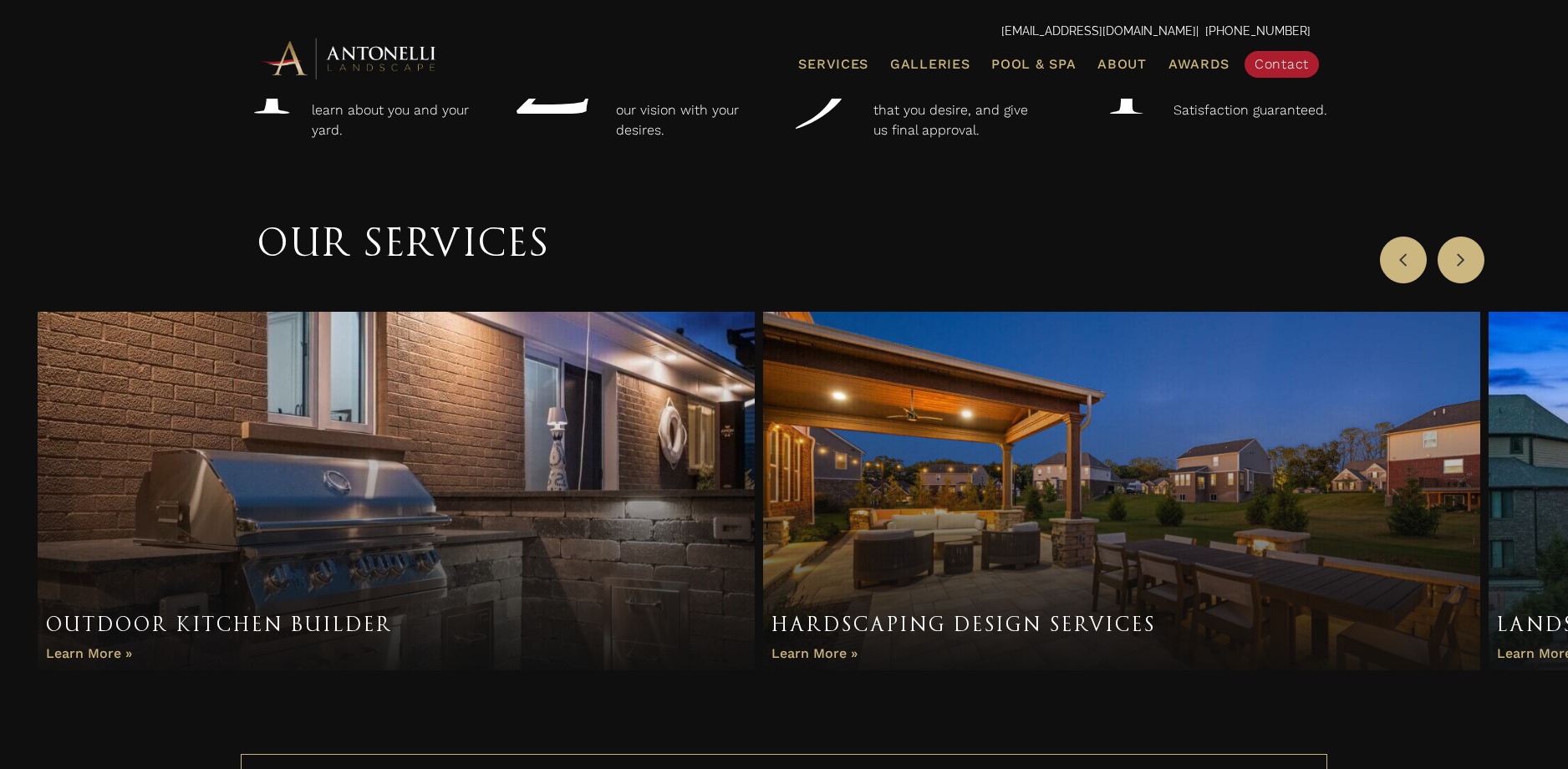
scroll to position [355, 0]
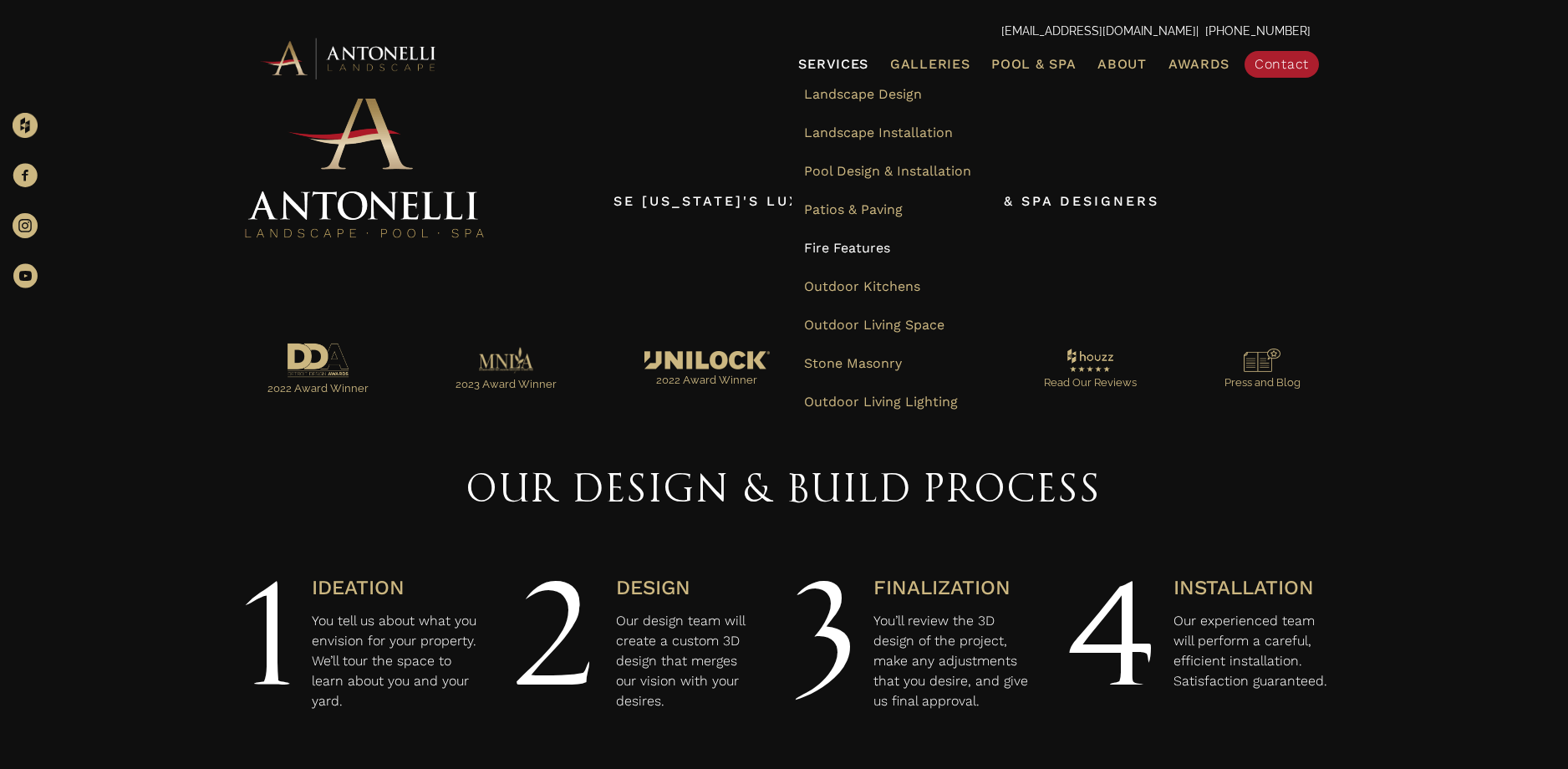
click at [865, 247] on span "Fire Features" at bounding box center [847, 248] width 86 height 16
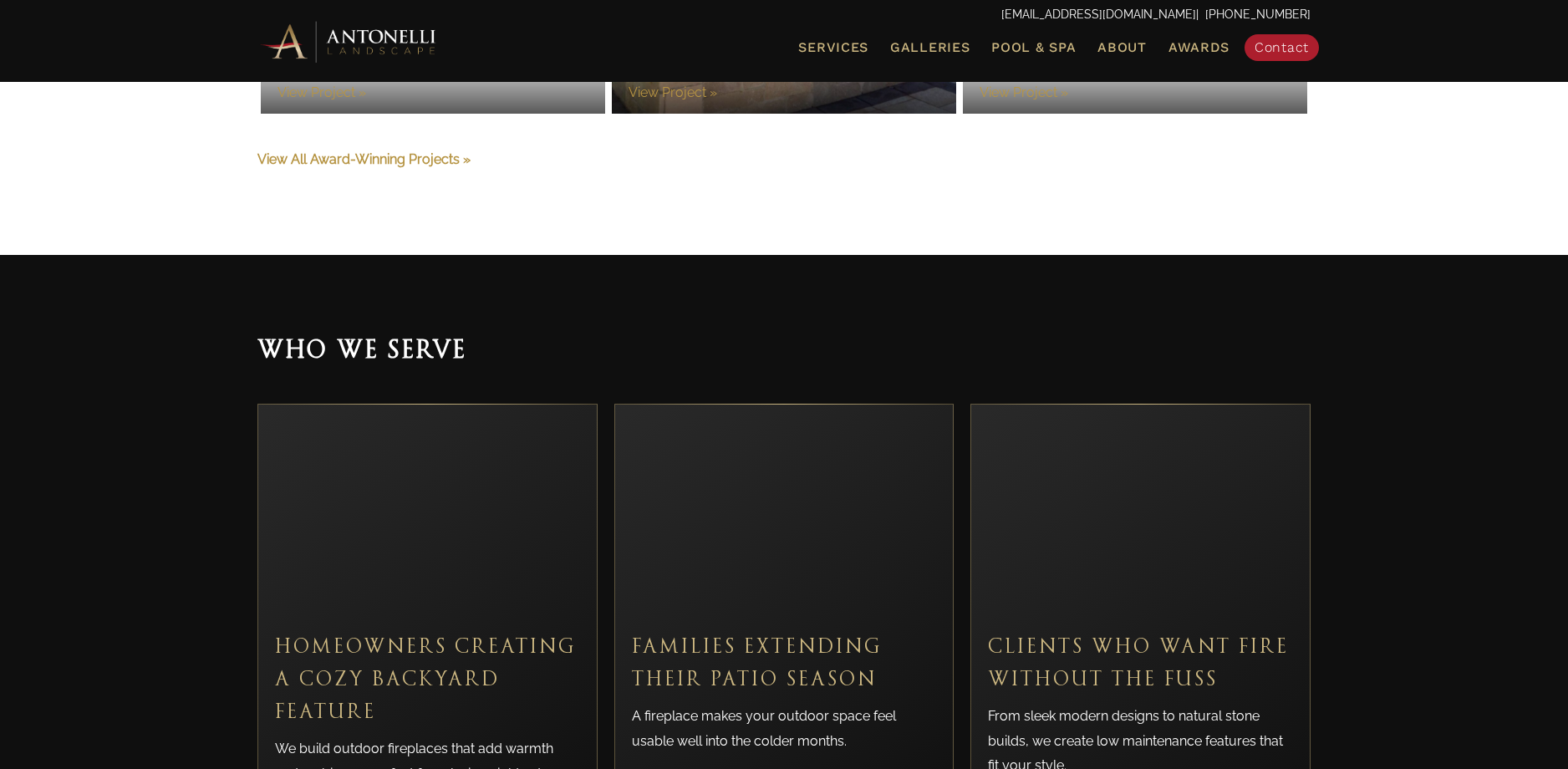
scroll to position [3889, 0]
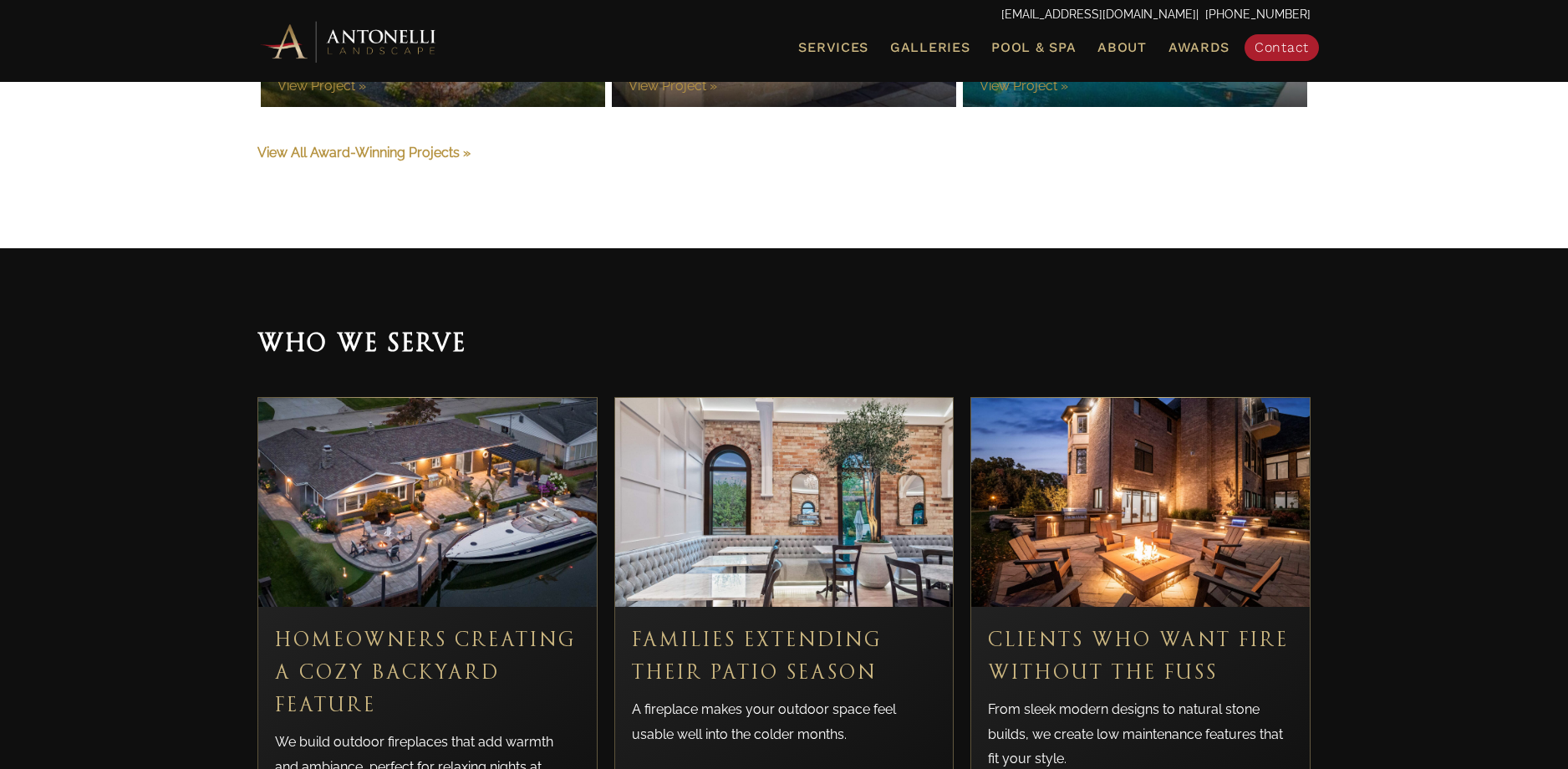
click at [1148, 607] on div "Clients Who Want Fire Without the Fuss From sleek modern designs to natural sto…" at bounding box center [1140, 701] width 339 height 189
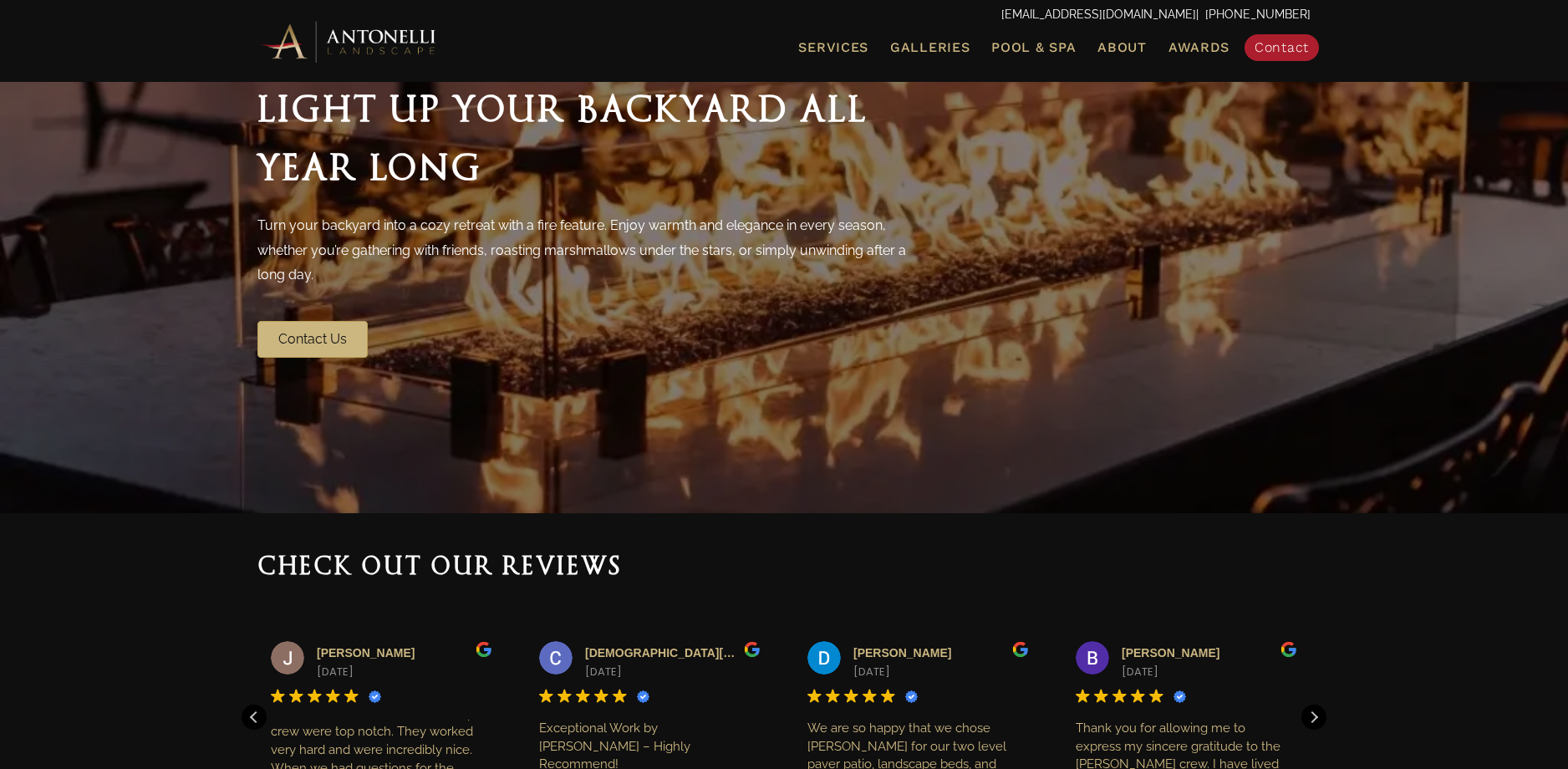
scroll to position [0, 0]
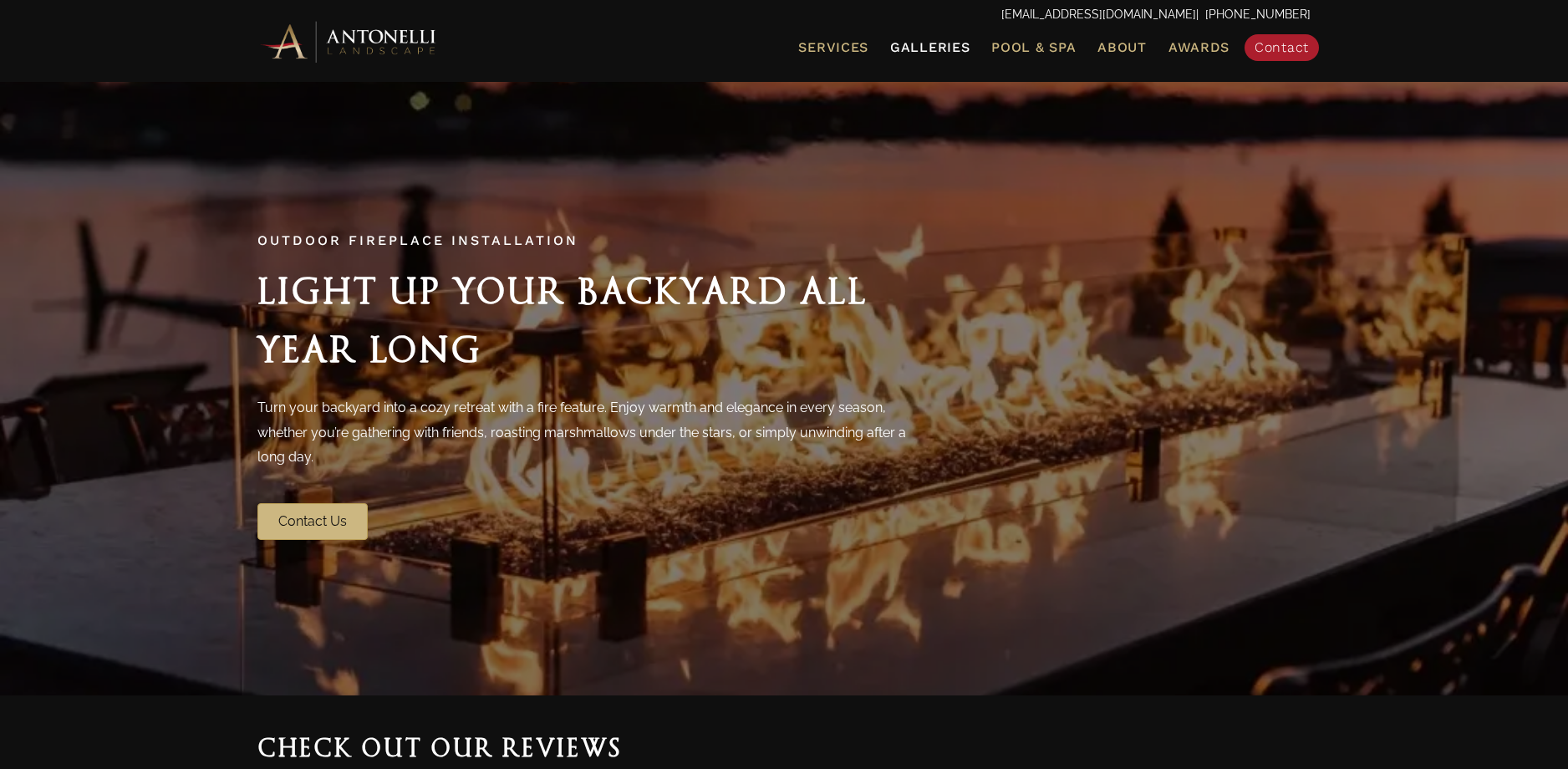
click at [938, 42] on span "Galleries" at bounding box center [930, 47] width 80 height 16
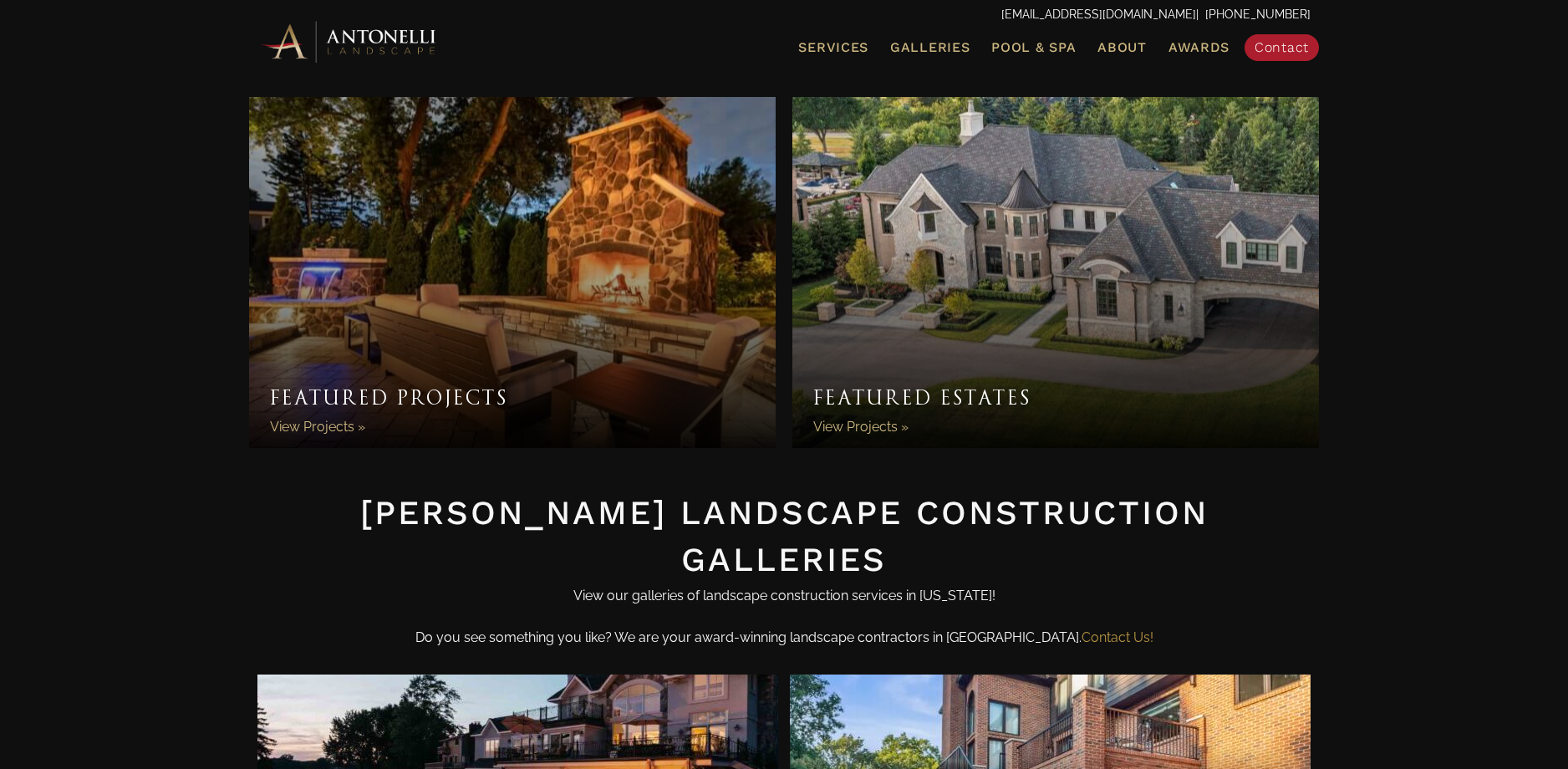
click at [582, 308] on link "Featured Projects" at bounding box center [512, 272] width 527 height 351
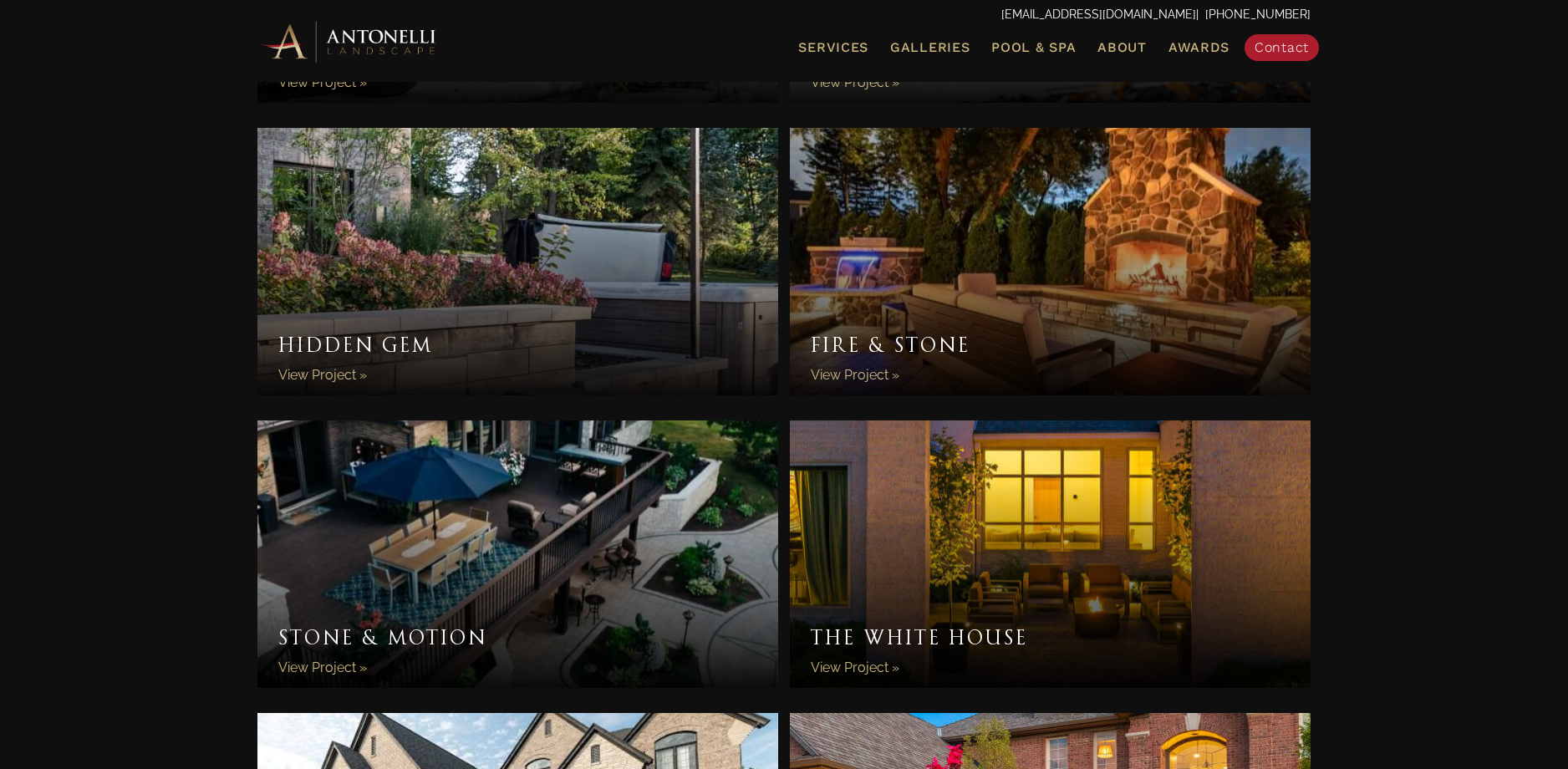
scroll to position [550, 0]
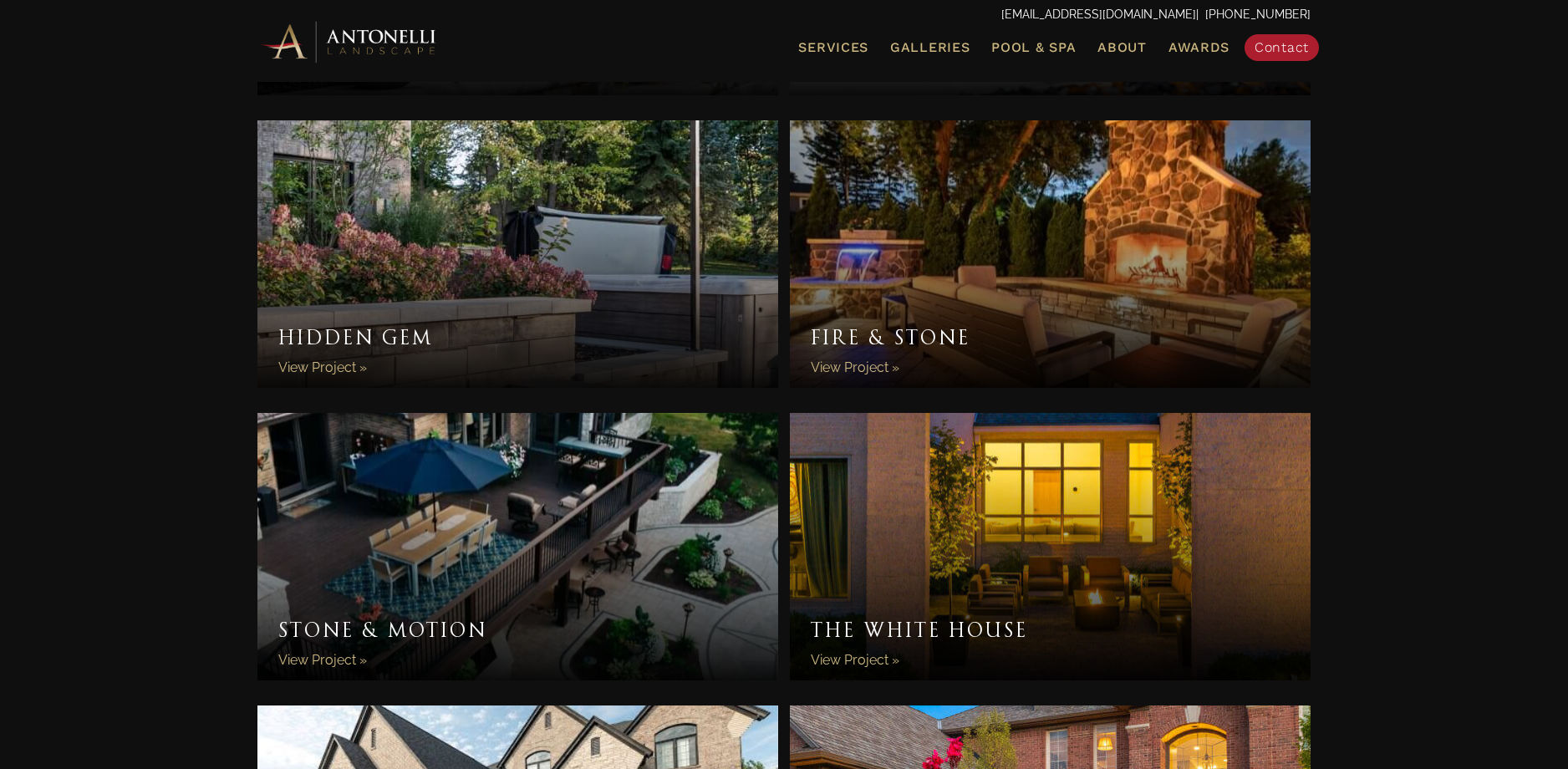
click at [523, 297] on link "Hidden Gem" at bounding box center [517, 254] width 521 height 267
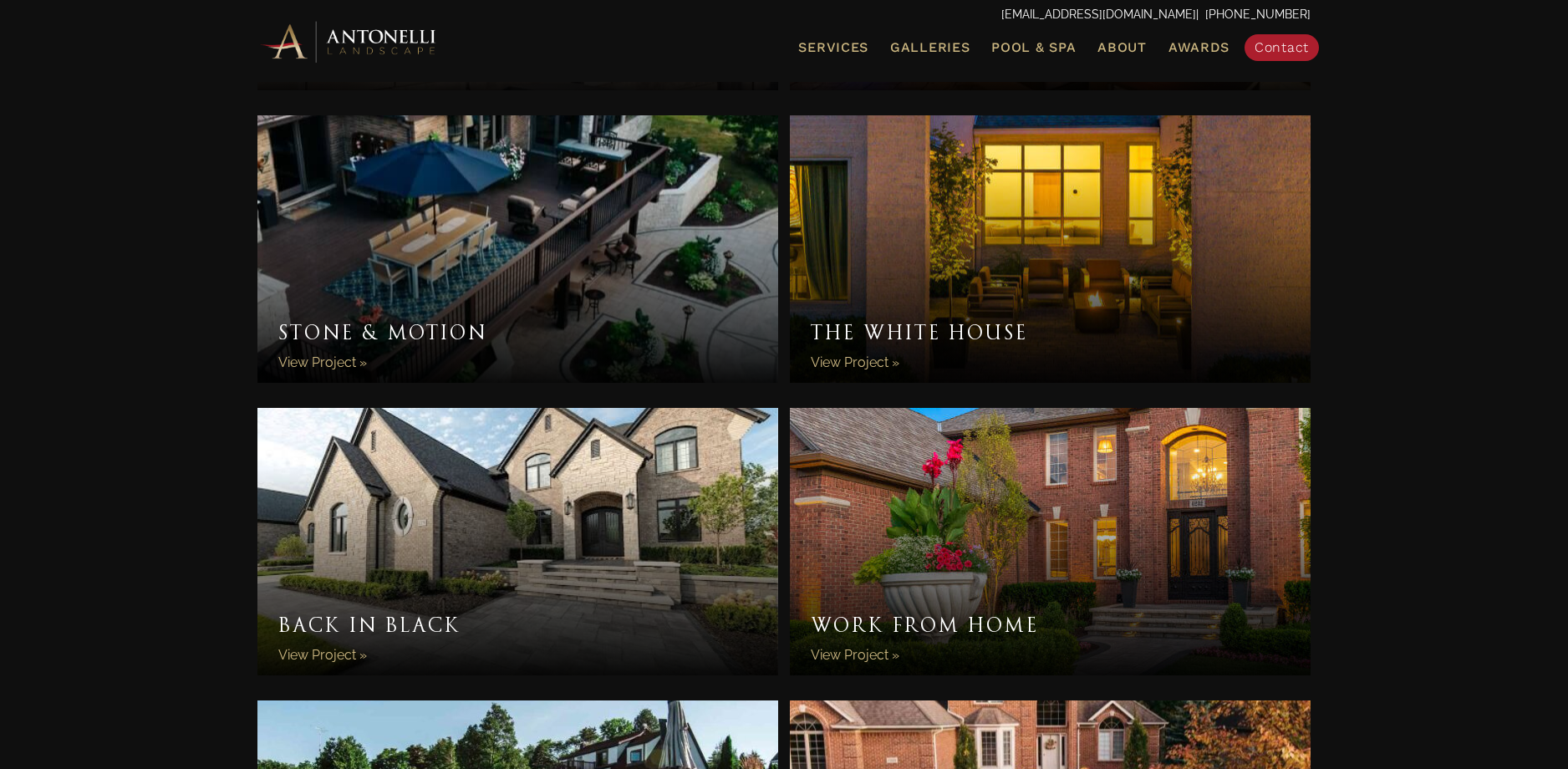
scroll to position [1088, 0]
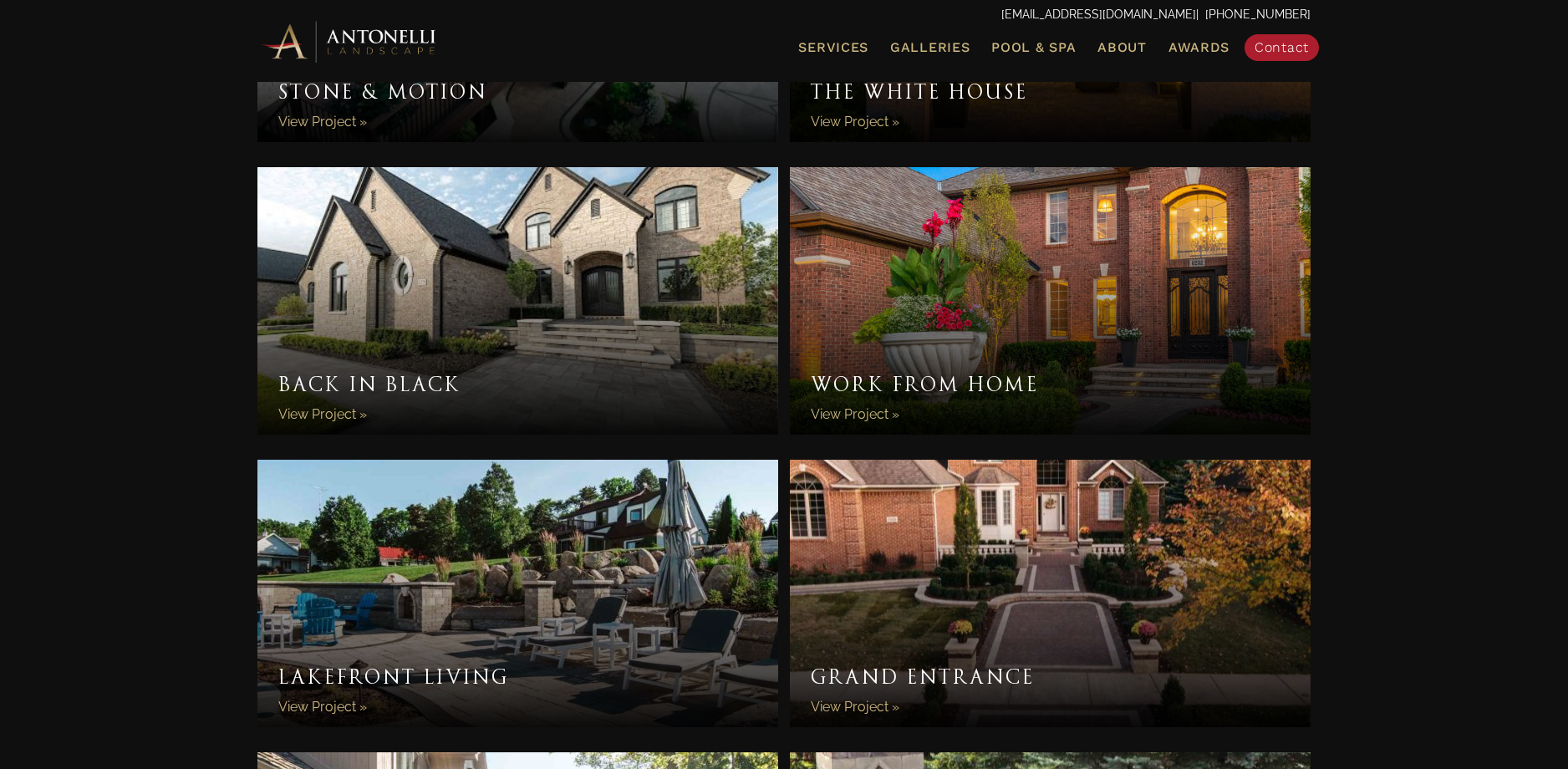
click at [1042, 315] on link "Work From Home" at bounding box center [1050, 301] width 521 height 267
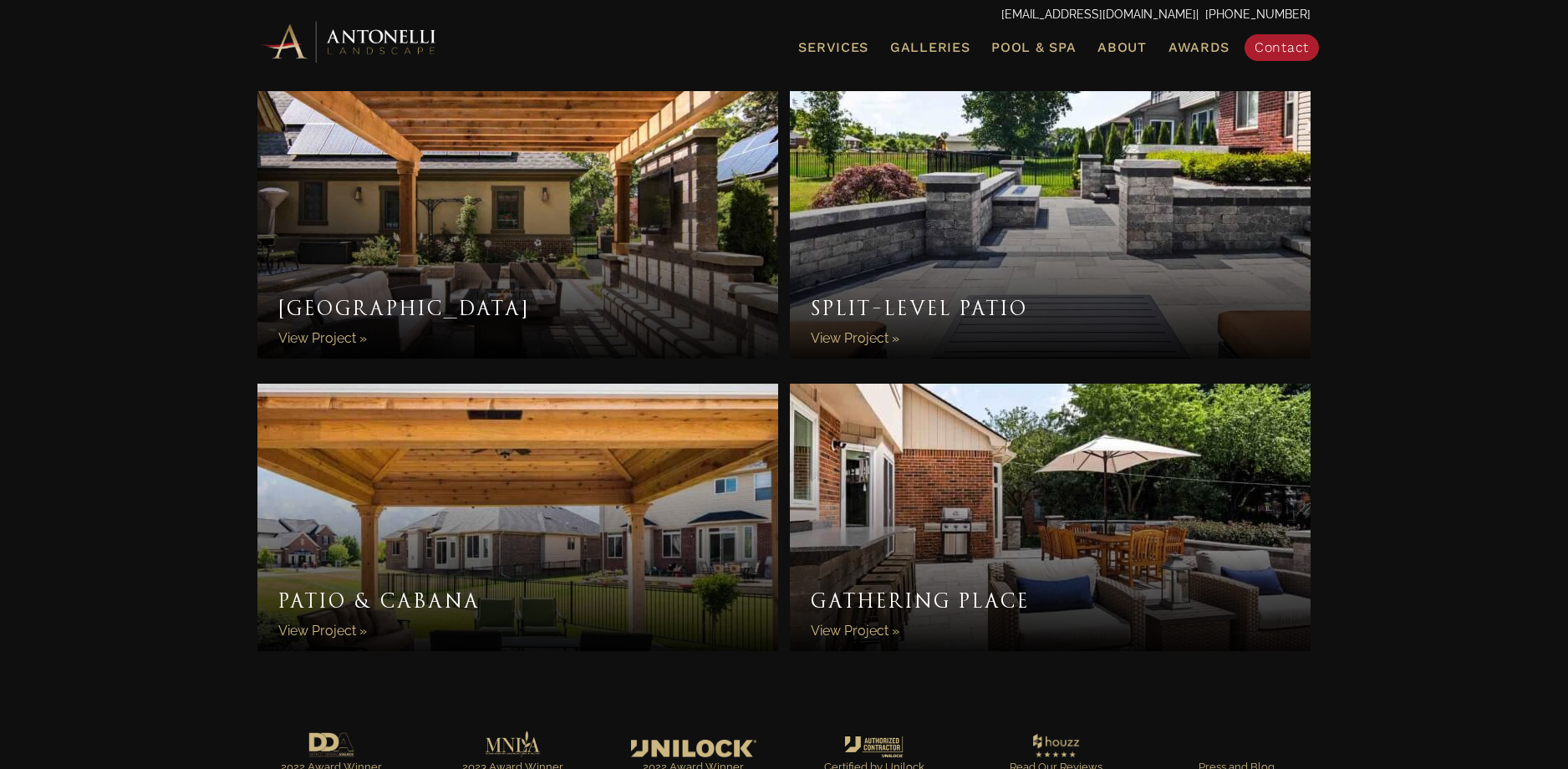
scroll to position [2391, 0]
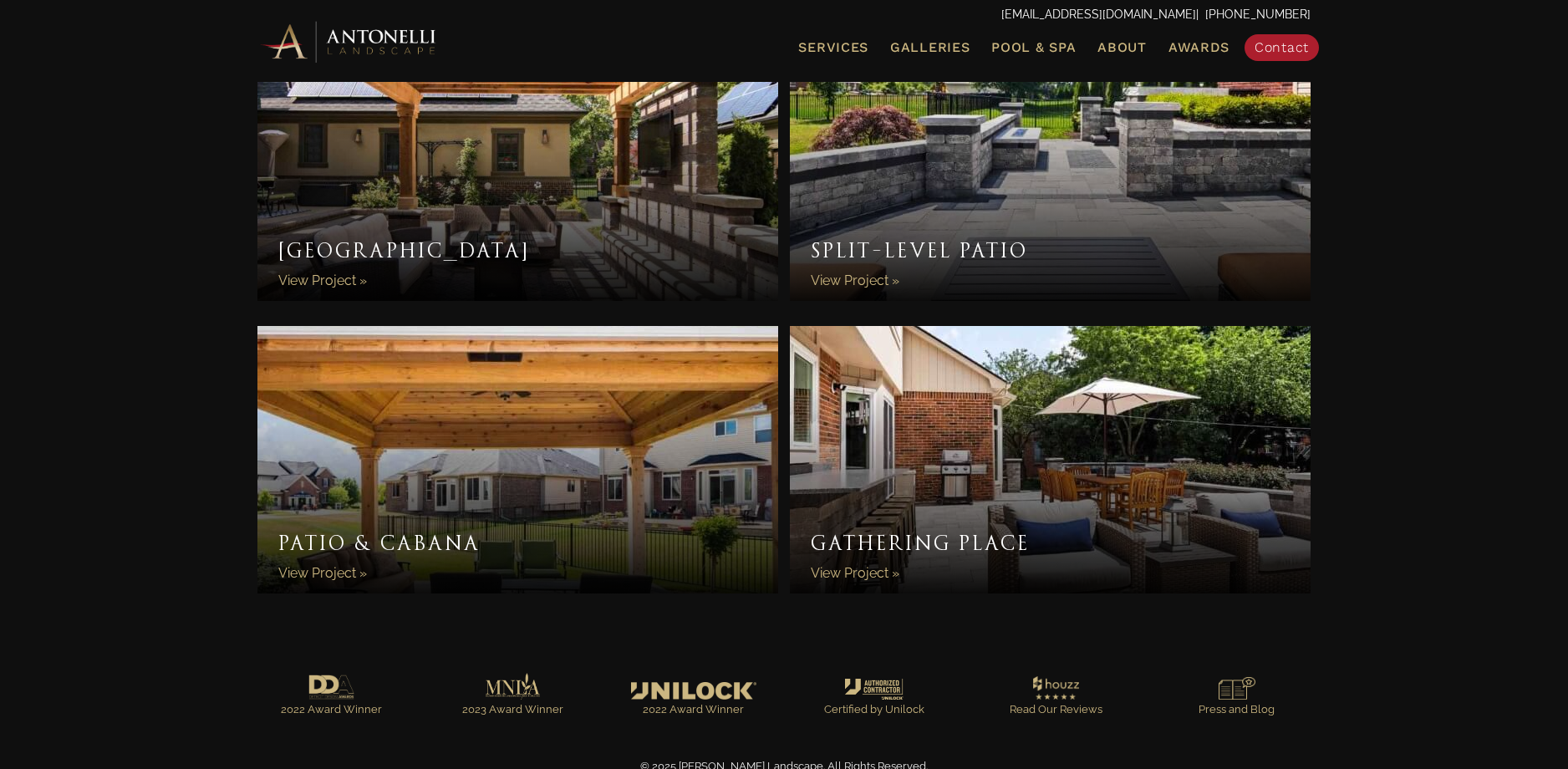
click at [597, 482] on link "Patio & Cabana" at bounding box center [517, 460] width 521 height 267
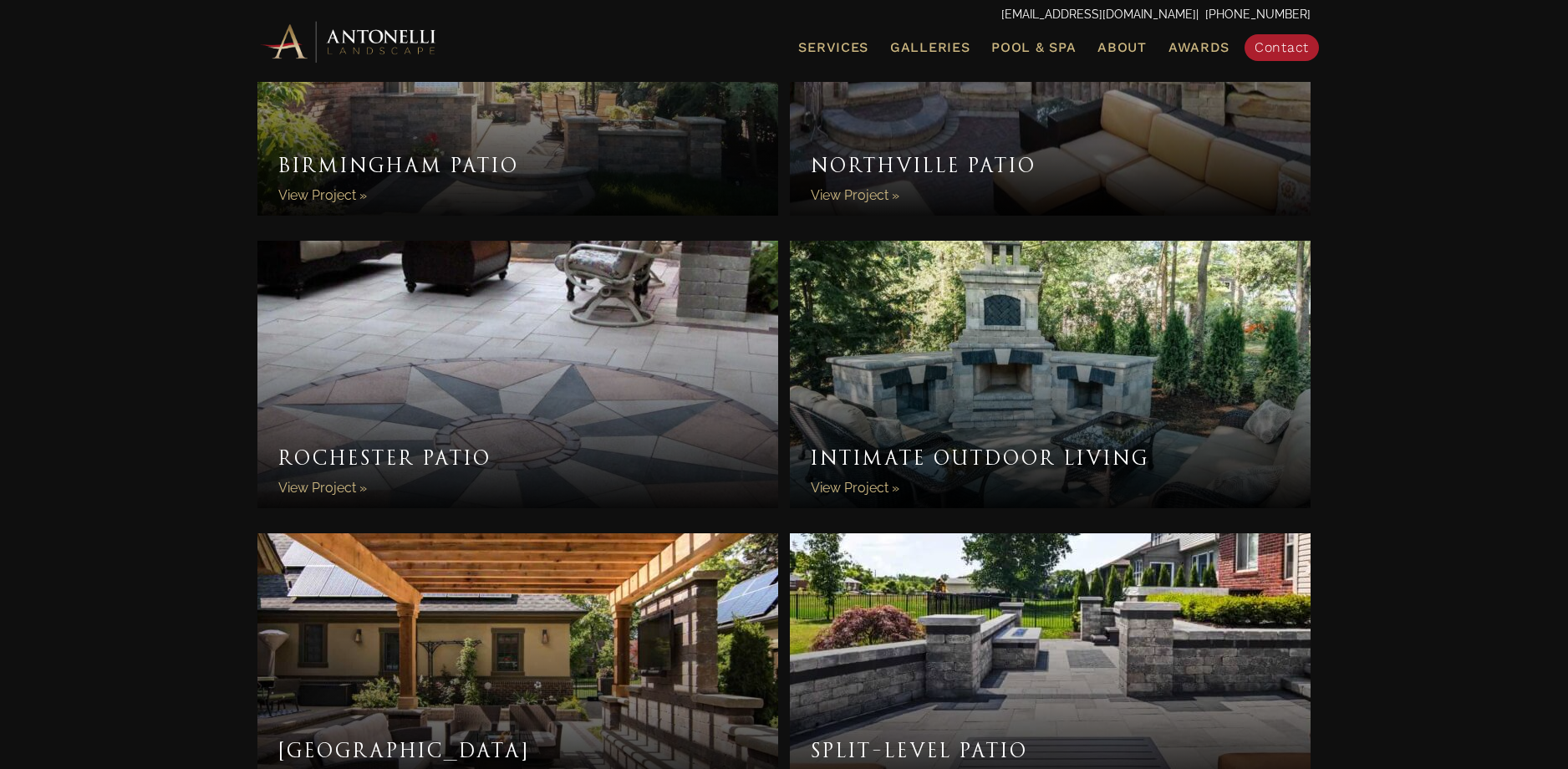
scroll to position [1828, 0]
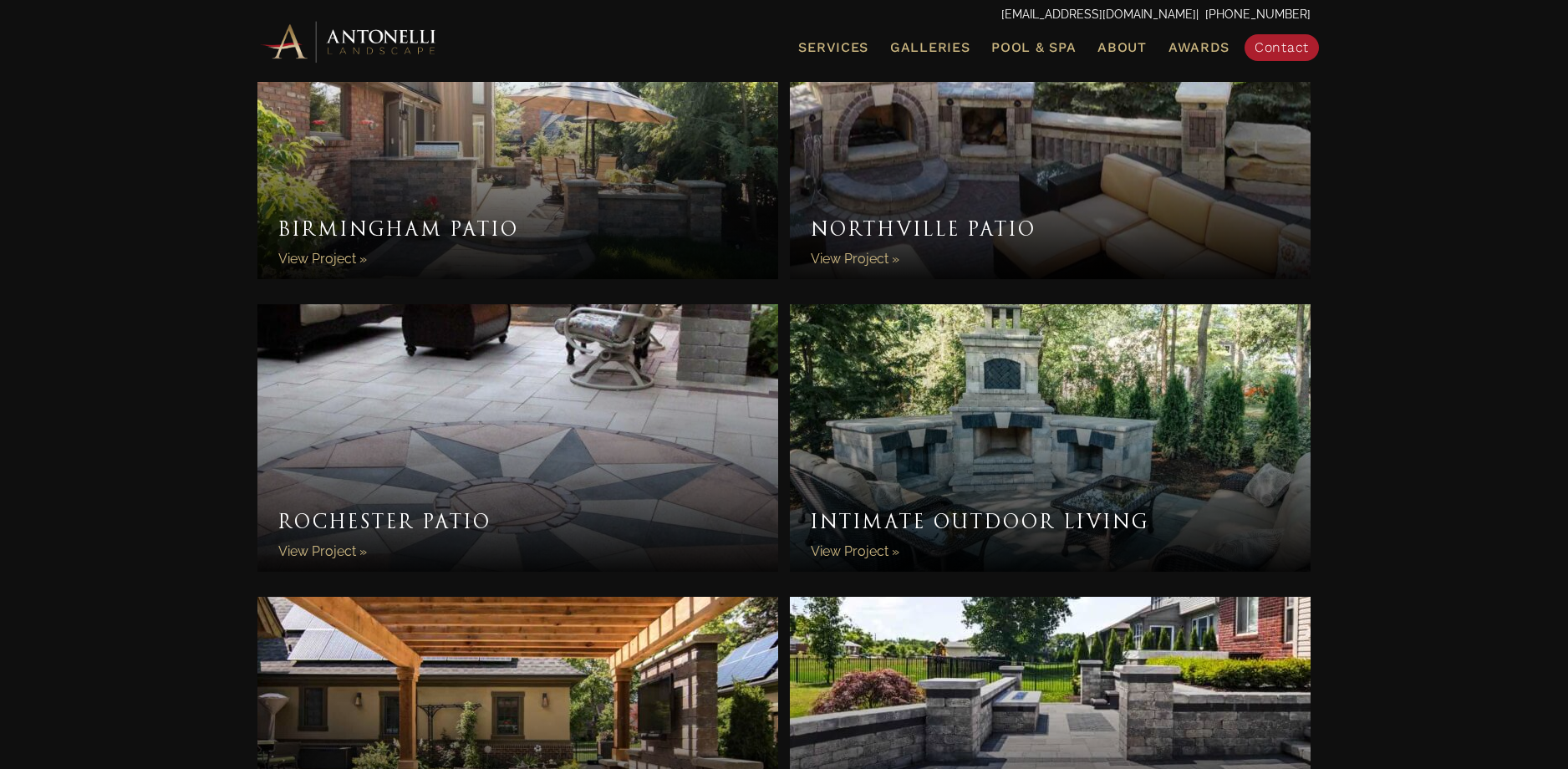
click at [580, 466] on link "Rochester Patio" at bounding box center [517, 438] width 521 height 267
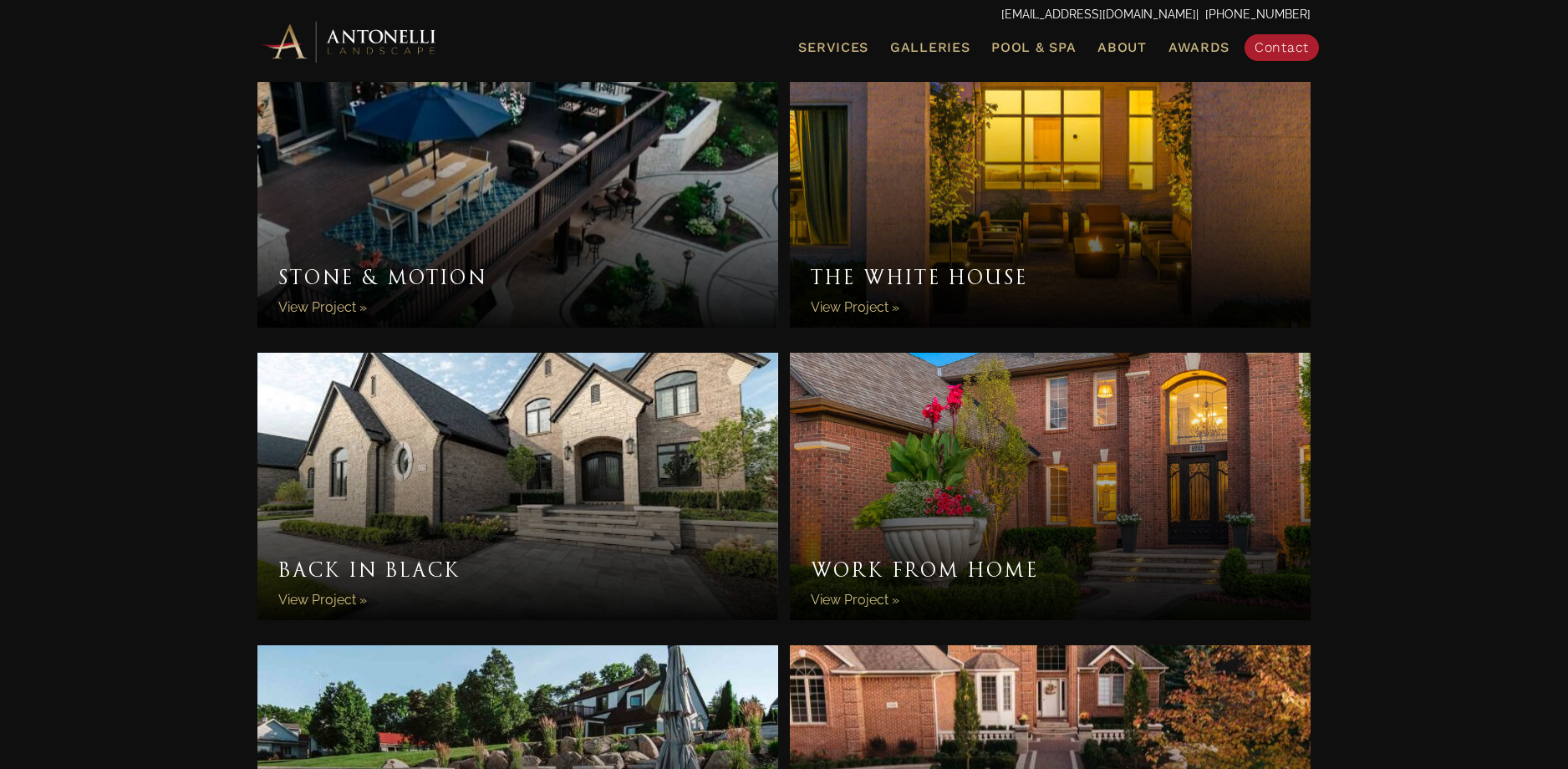
scroll to position [754, 0]
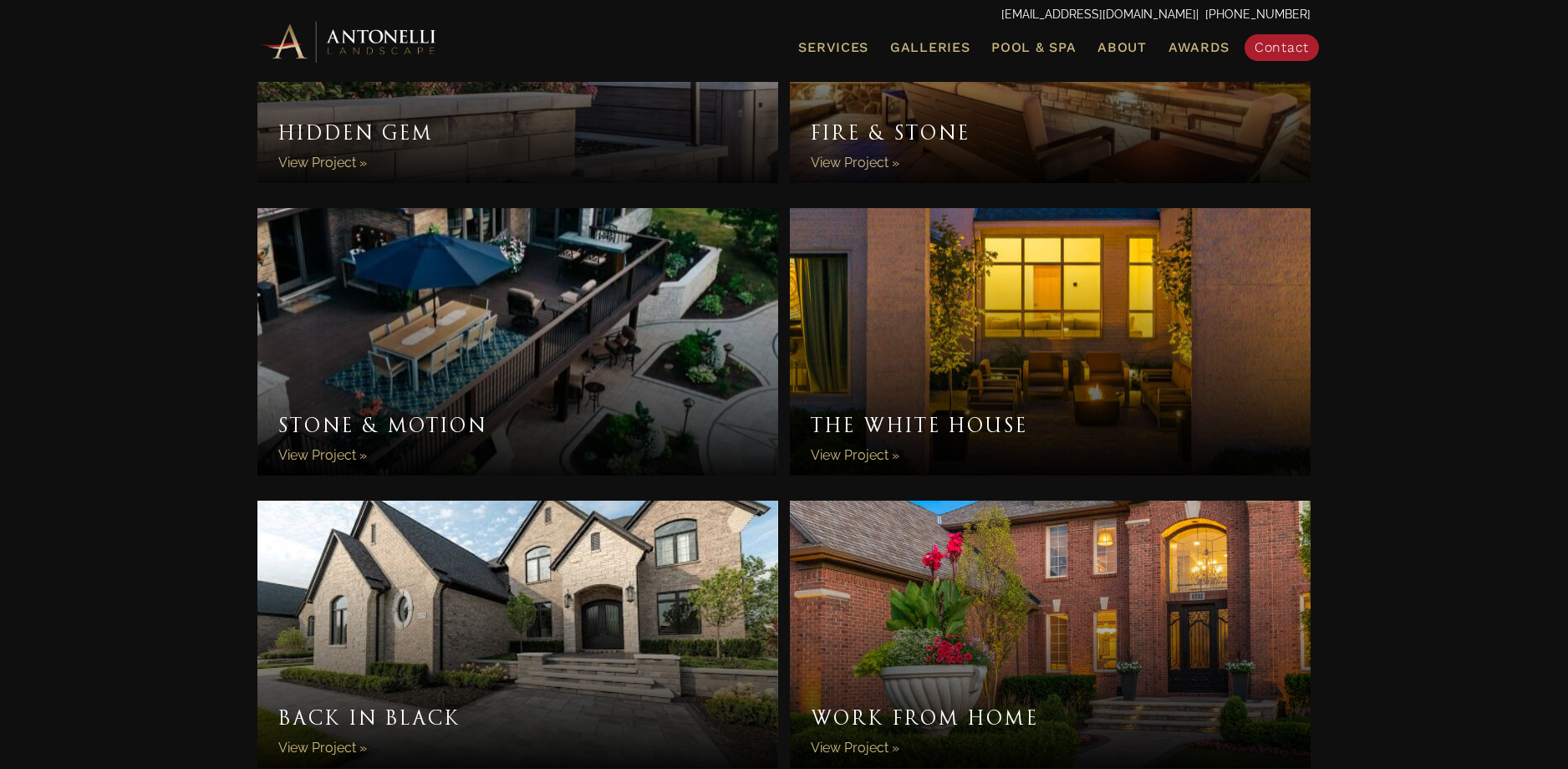
click at [997, 336] on link "The White House" at bounding box center [1050, 342] width 521 height 267
click at [611, 390] on link "Stone & Motion" at bounding box center [517, 342] width 521 height 267
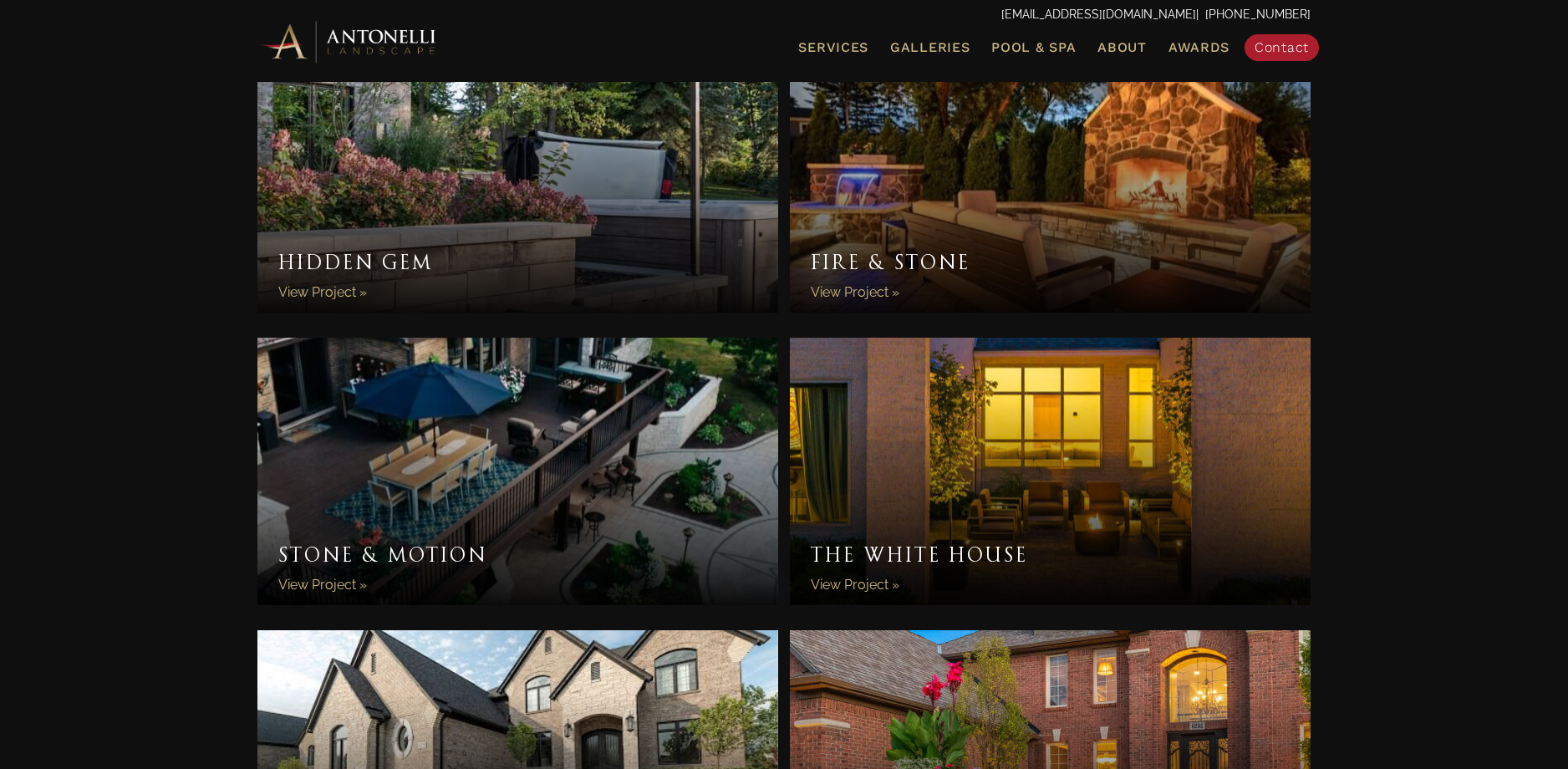
scroll to position [314, 0]
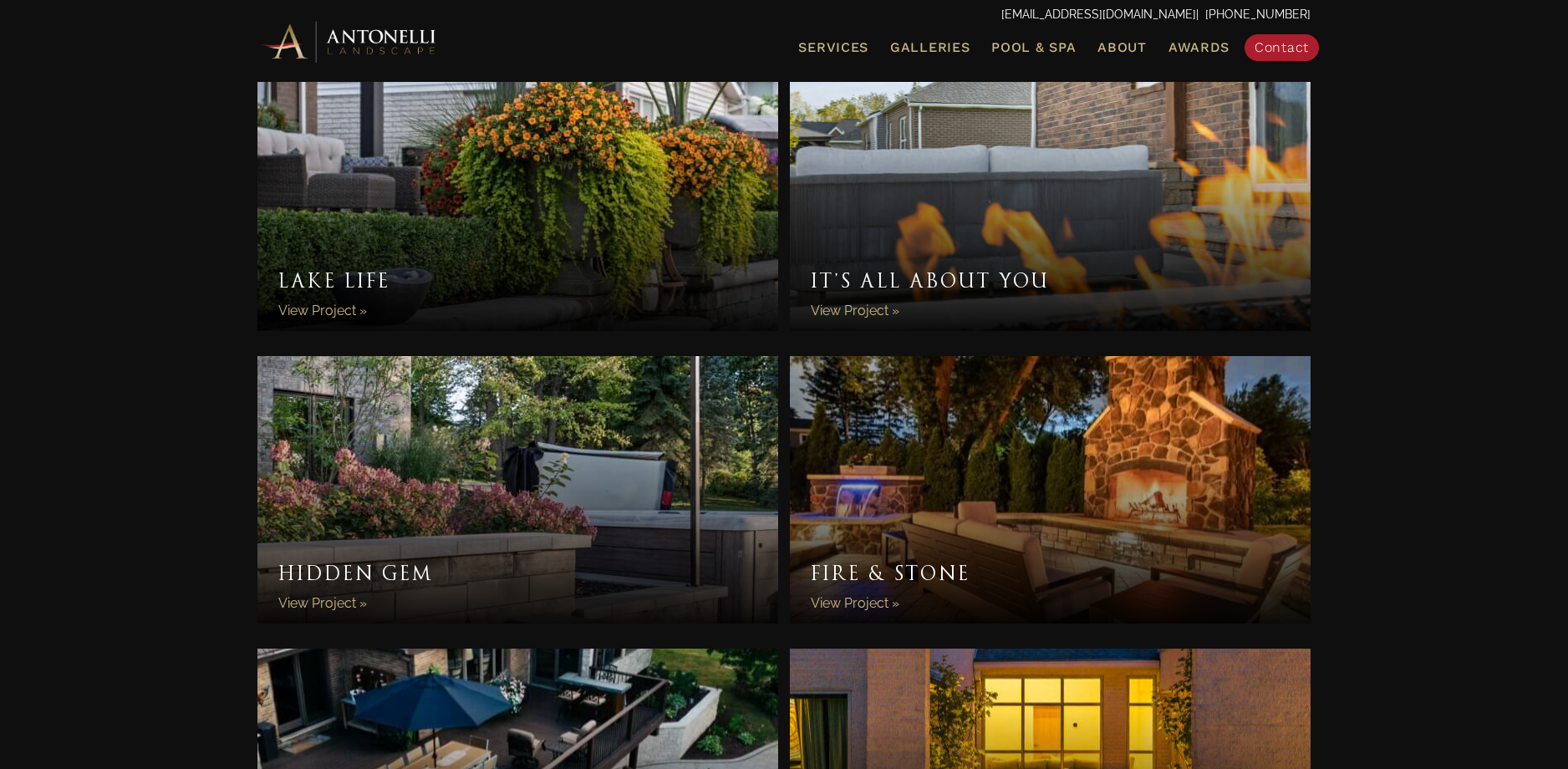
click at [1008, 163] on link "It’s All About You" at bounding box center [1050, 197] width 521 height 267
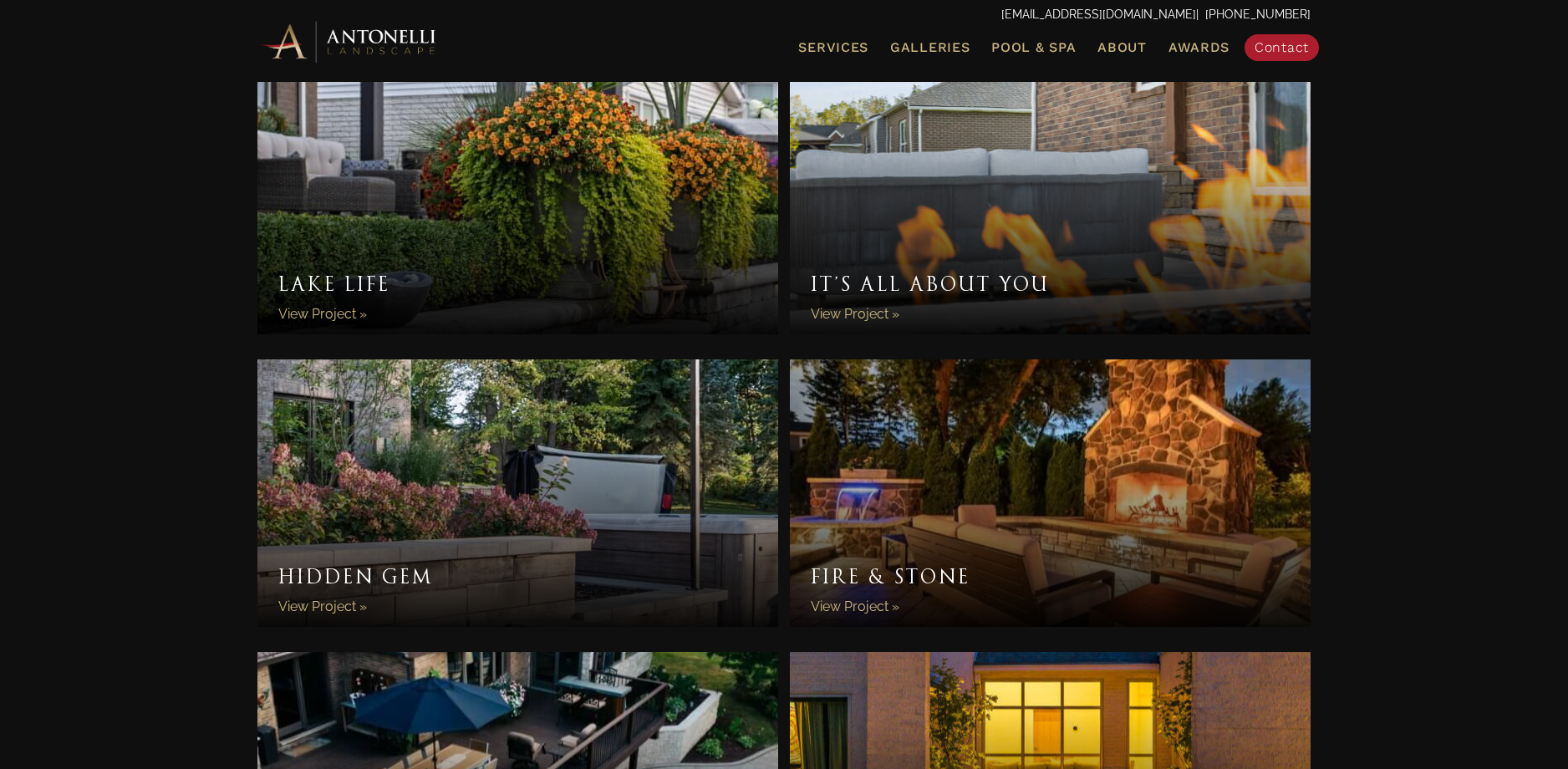
scroll to position [285, 0]
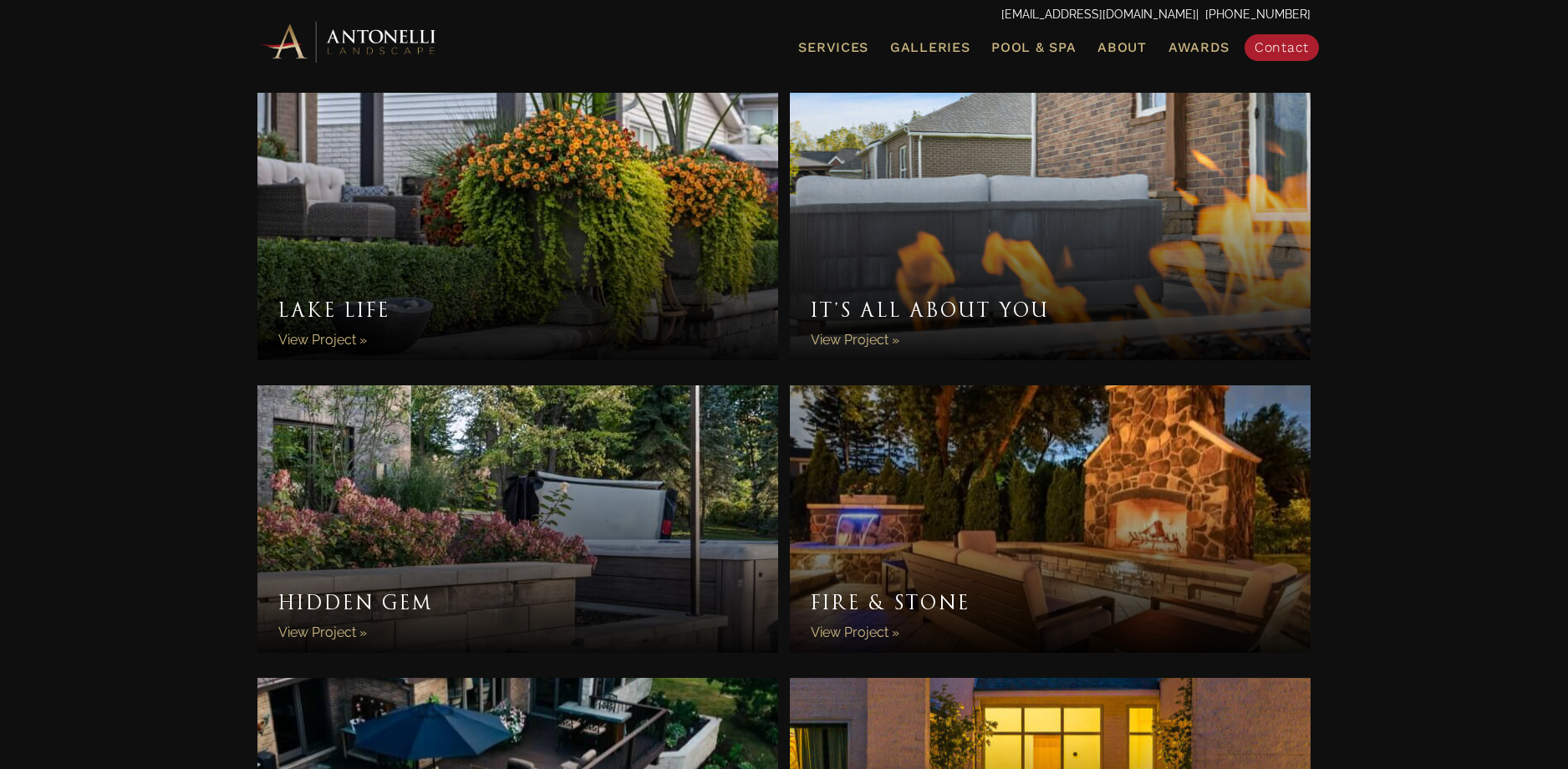
click at [559, 247] on link "Lake Life" at bounding box center [517, 226] width 521 height 267
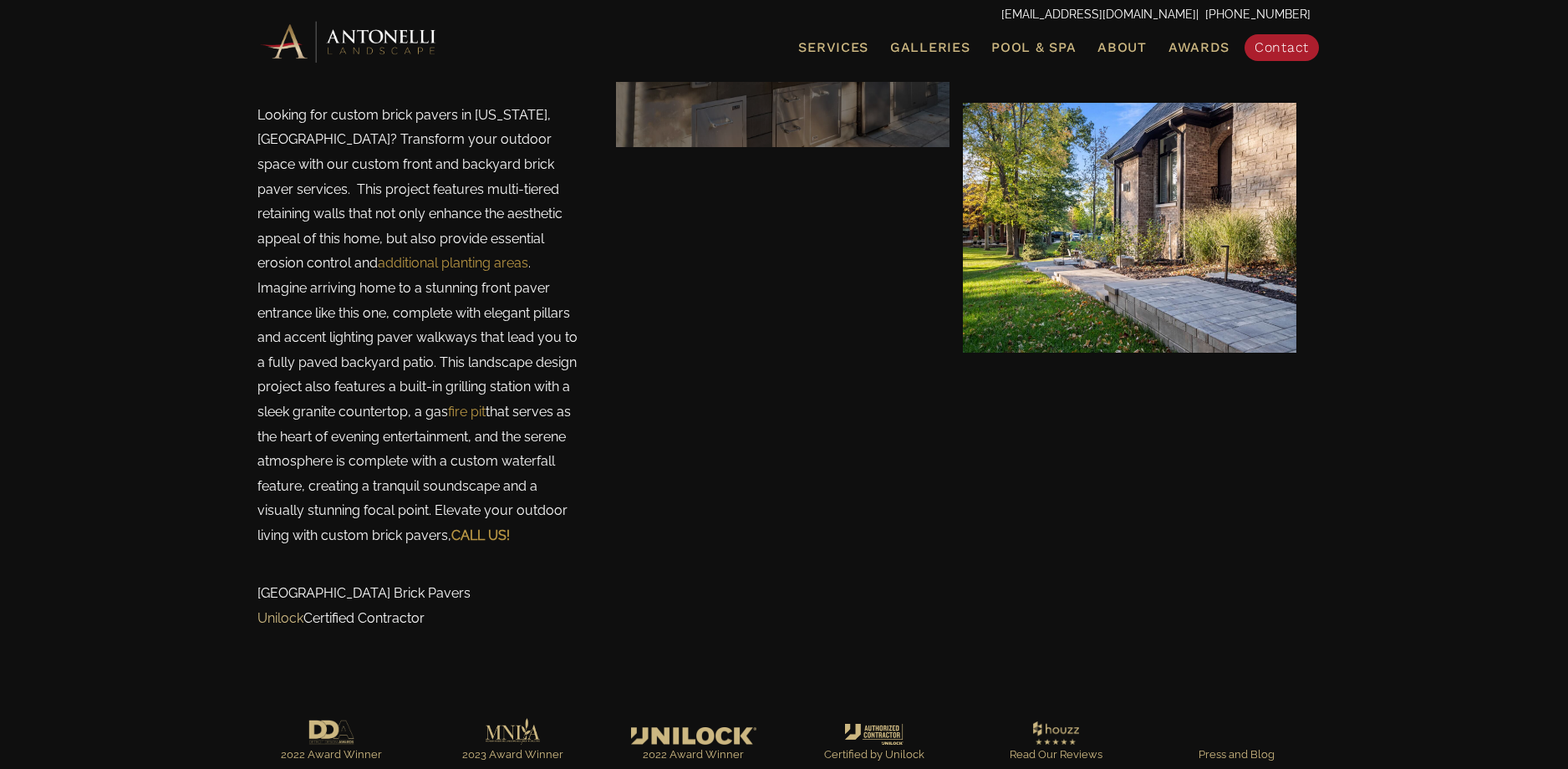
scroll to position [3318, 0]
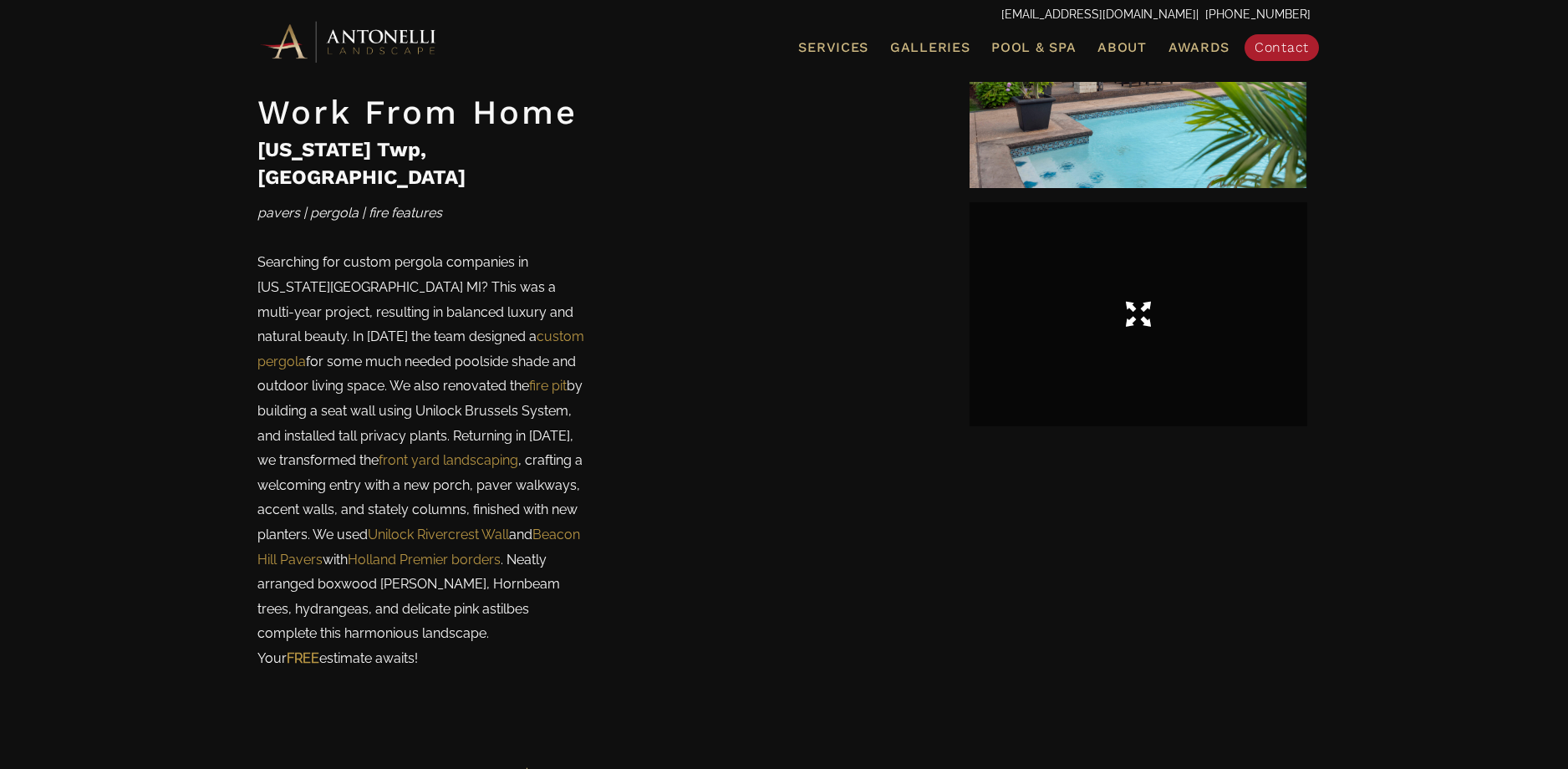
scroll to position [2235, 0]
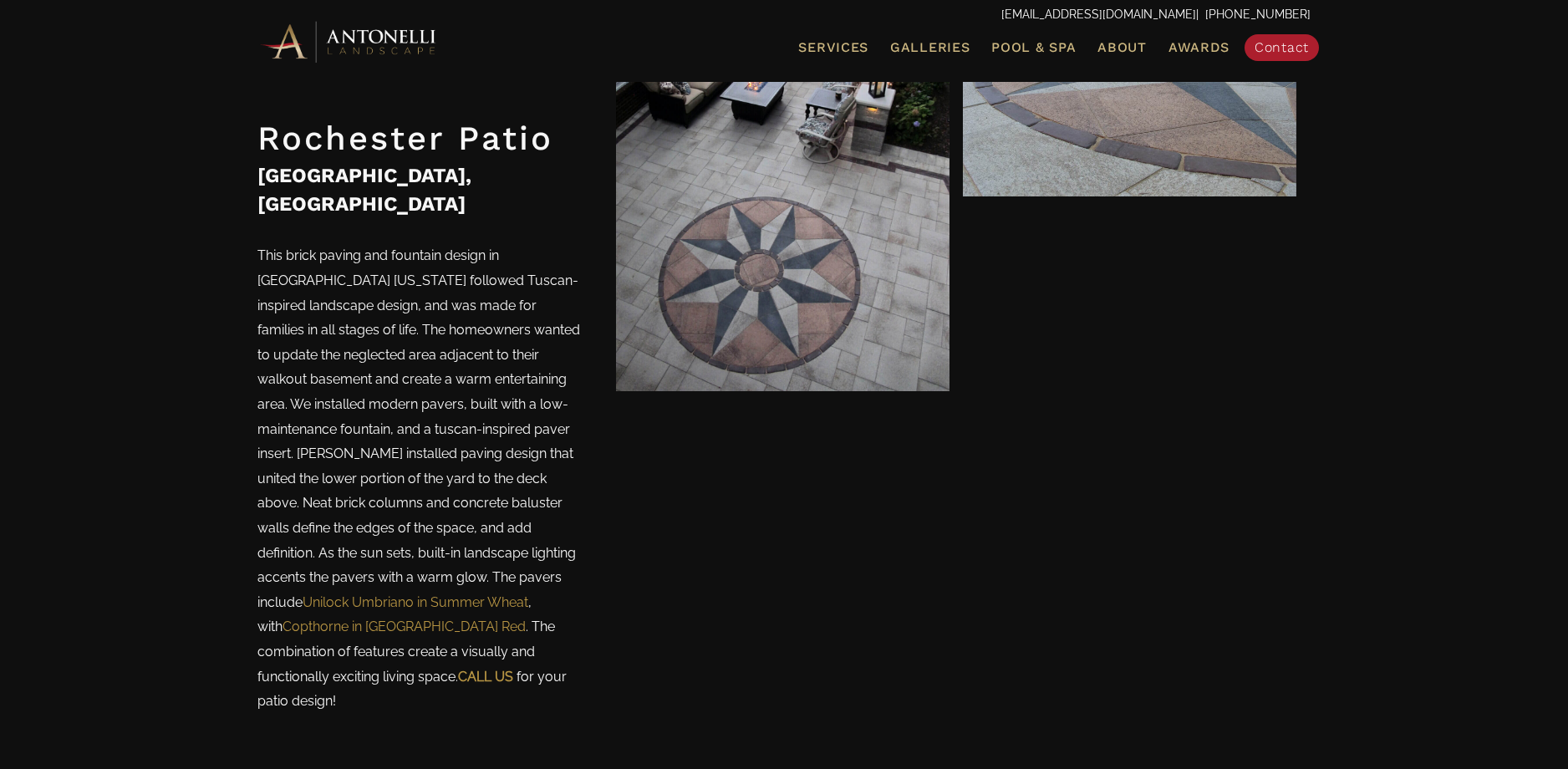
scroll to position [1030, 0]
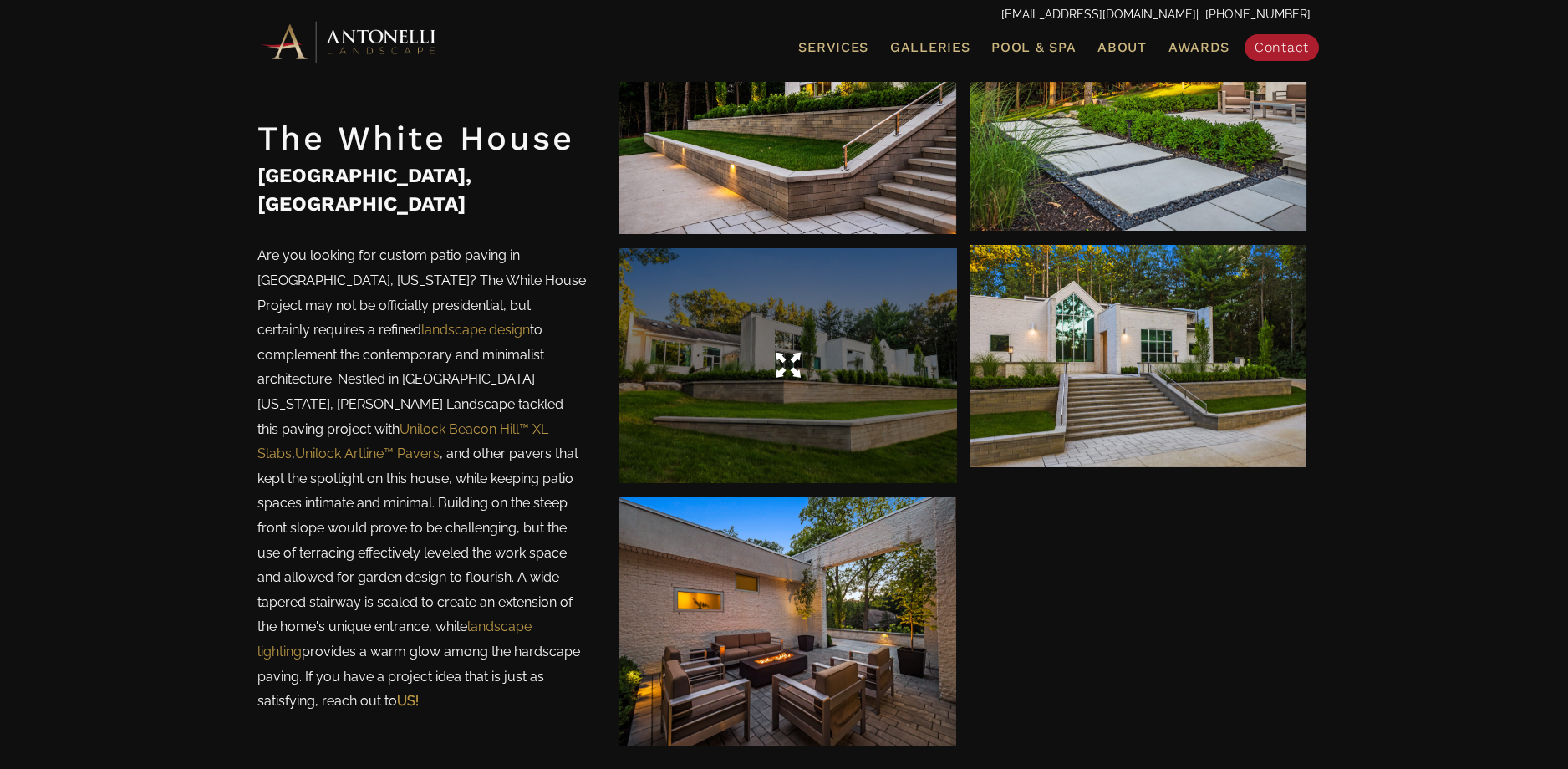
scroll to position [2704, 0]
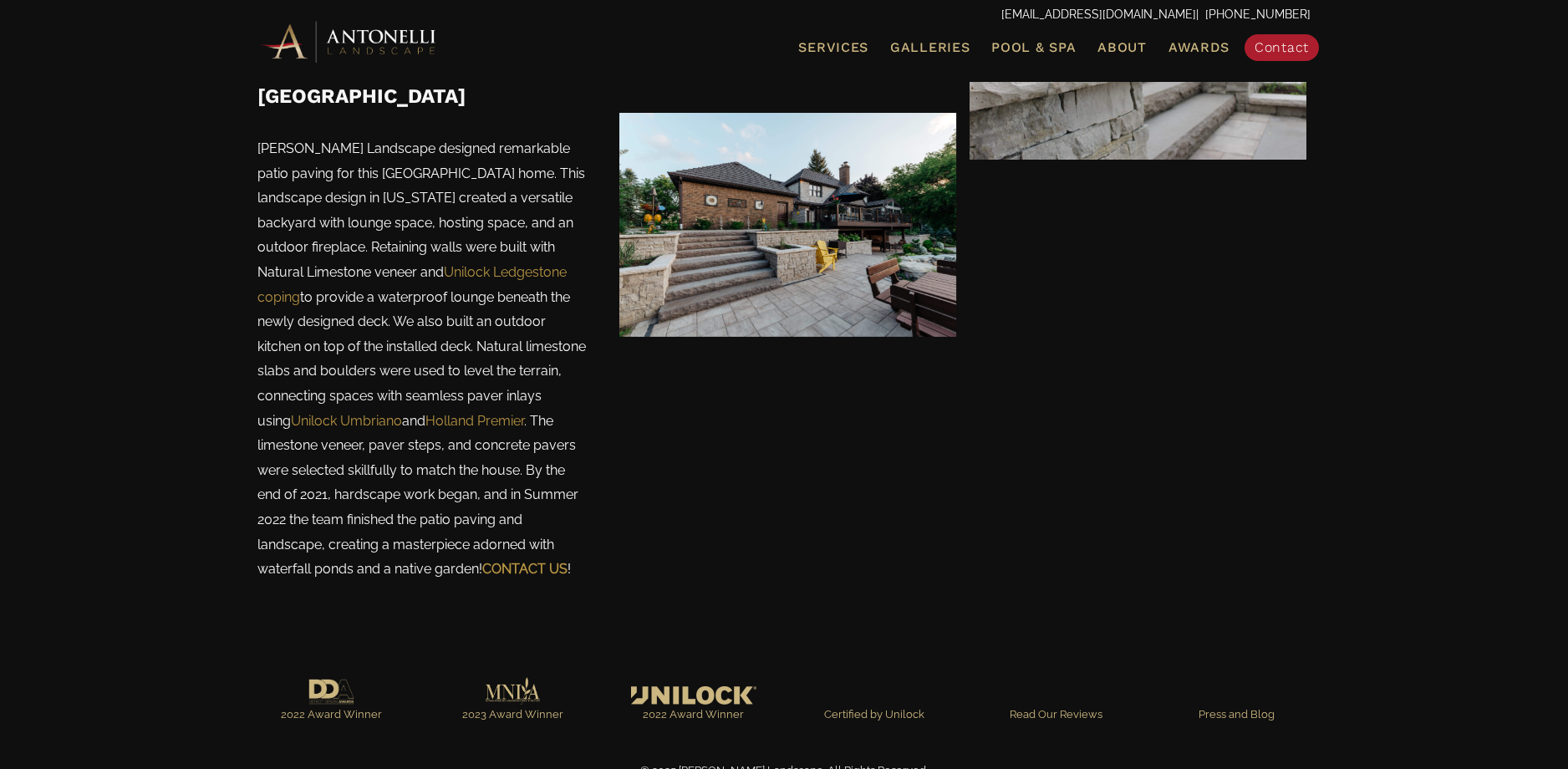
scroll to position [2012, 0]
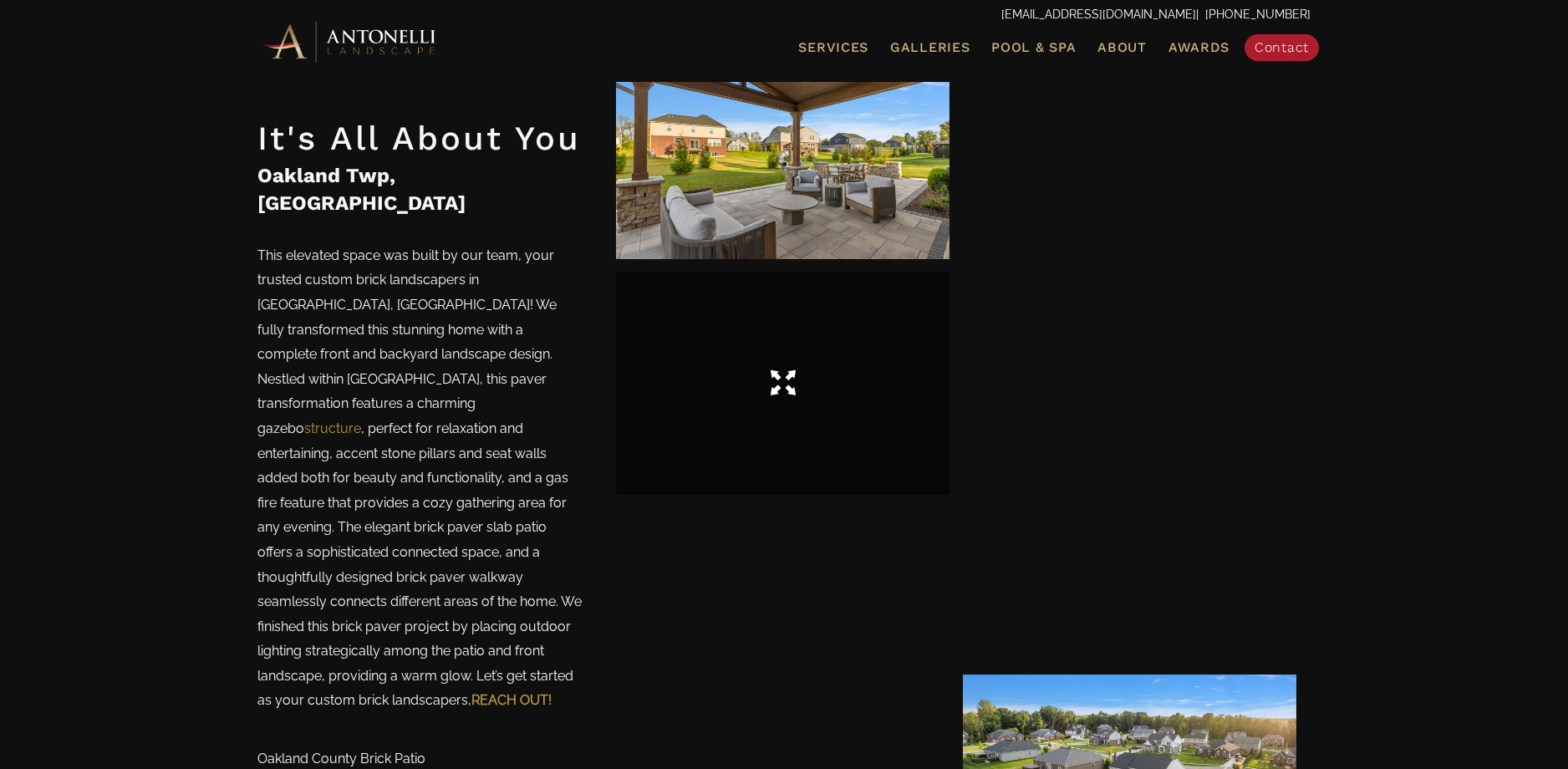
scroll to position [4121, 0]
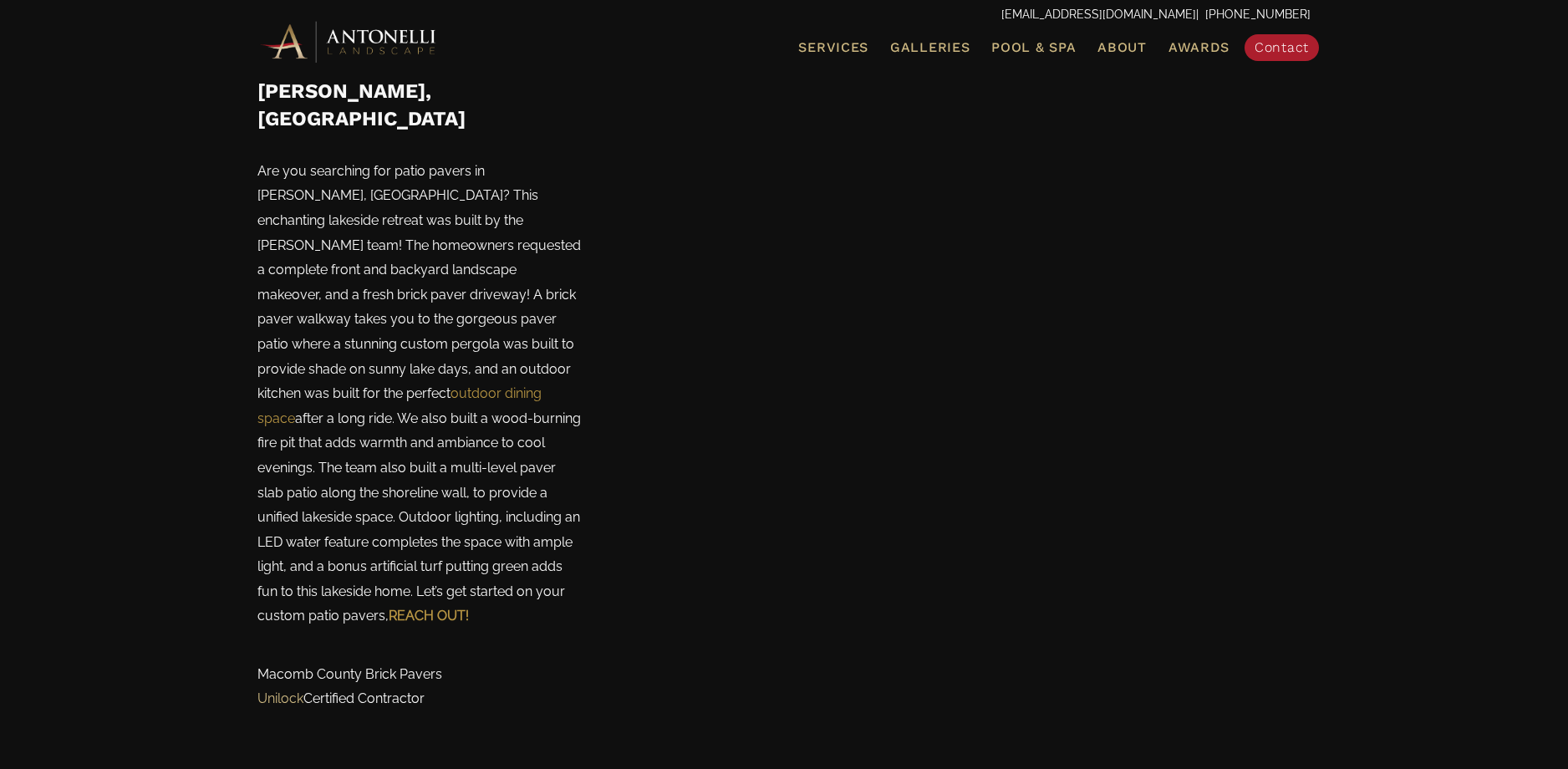
scroll to position [5062, 0]
